Goal: Task Accomplishment & Management: Complete application form

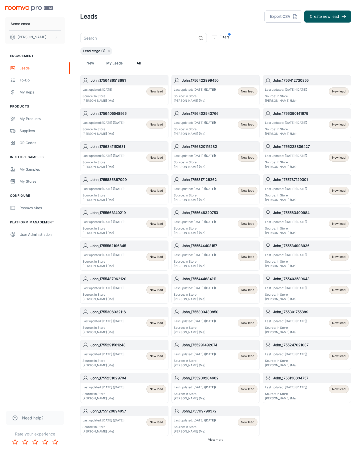
click at [327, 17] on button "Create new lead" at bounding box center [327, 17] width 47 height 12
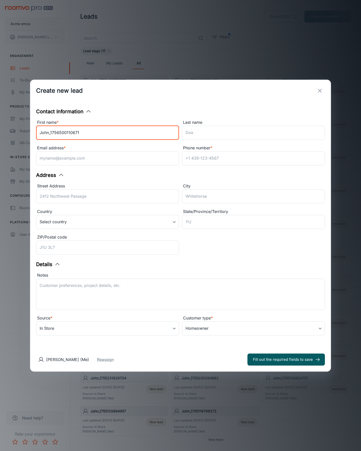
type input "John_1756500110671"
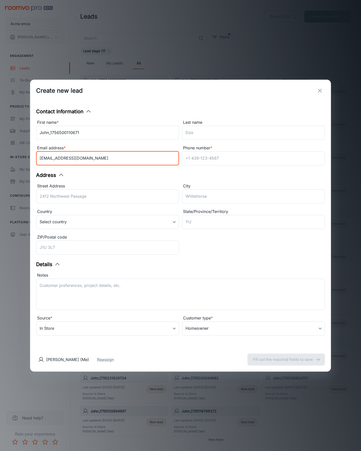
type input "[EMAIL_ADDRESS][DOMAIN_NAME]"
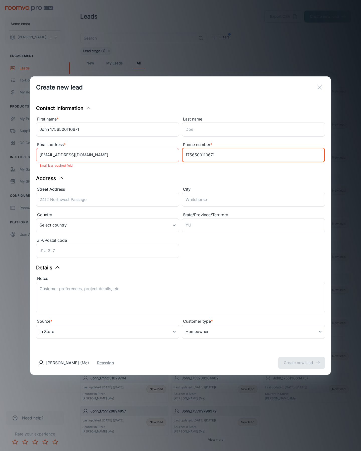
type input "1756500110671"
click at [301, 359] on button "Create new lead" at bounding box center [301, 363] width 47 height 12
